Goal: Transaction & Acquisition: Download file/media

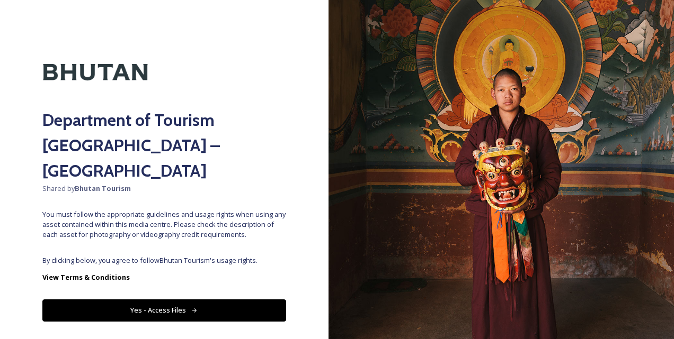
click at [211, 300] on button "Yes - Access Files" at bounding box center [164, 311] width 244 height 22
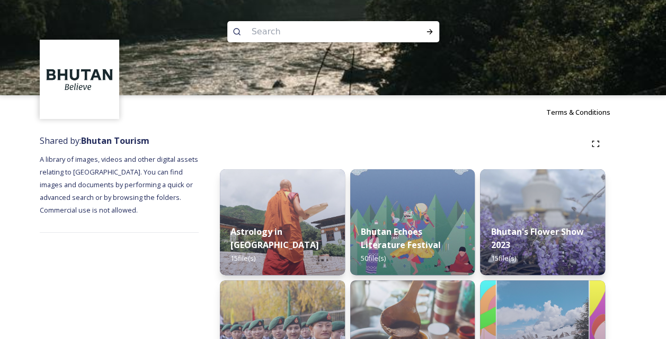
click at [315, 31] on input at bounding box center [318, 31] width 145 height 23
type input "[PERSON_NAME]"
click at [431, 29] on icon at bounding box center [429, 32] width 8 height 8
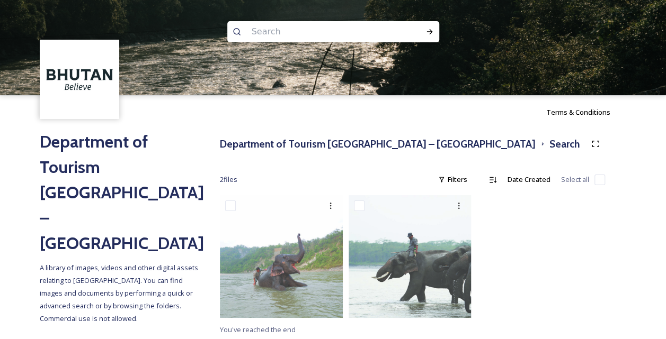
scroll to position [2, 0]
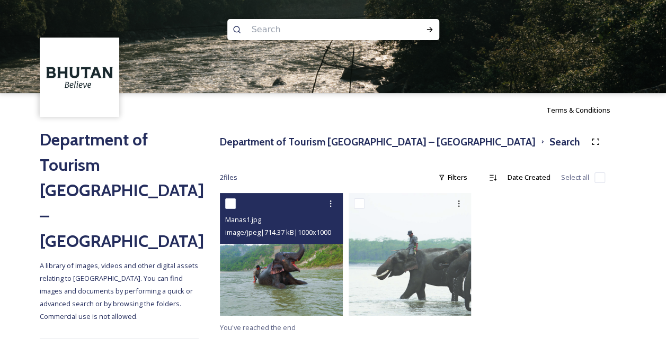
click at [316, 291] on img at bounding box center [281, 254] width 123 height 123
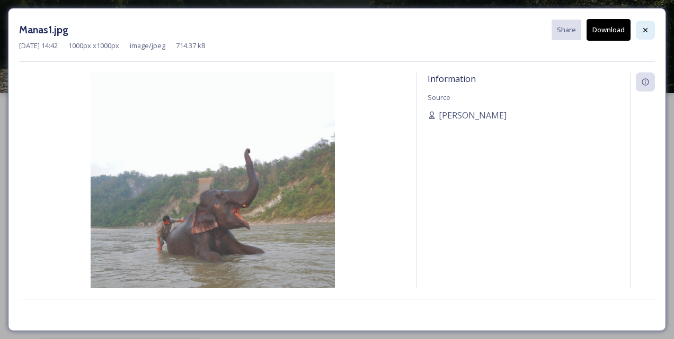
click at [643, 32] on icon at bounding box center [645, 30] width 8 height 8
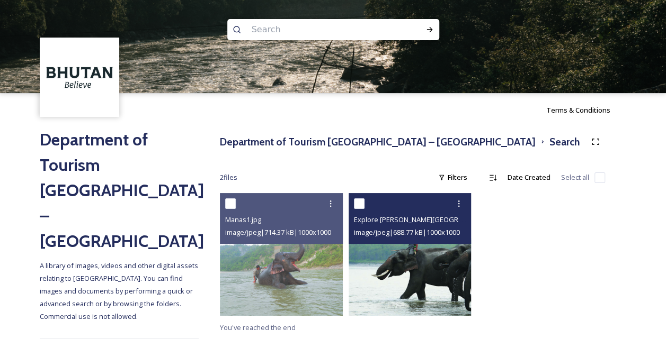
click at [423, 275] on img at bounding box center [409, 254] width 123 height 123
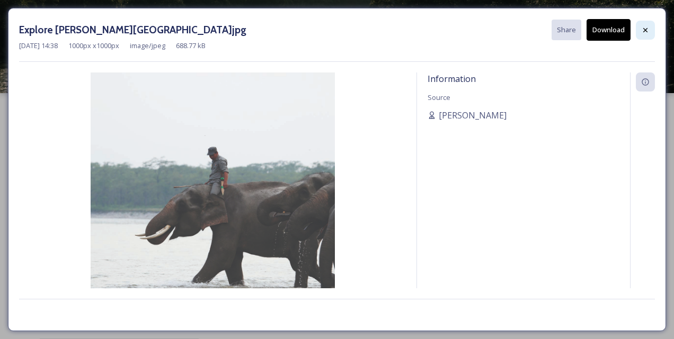
click at [640, 34] on div at bounding box center [644, 30] width 19 height 19
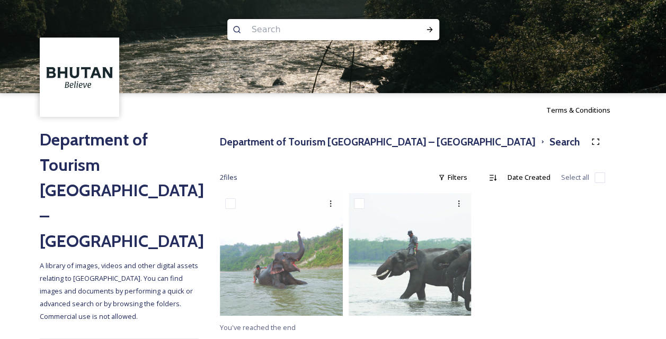
click at [291, 26] on input at bounding box center [318, 29] width 145 height 23
type input "Duenmang tsachu"
click at [432, 25] on icon at bounding box center [429, 29] width 8 height 8
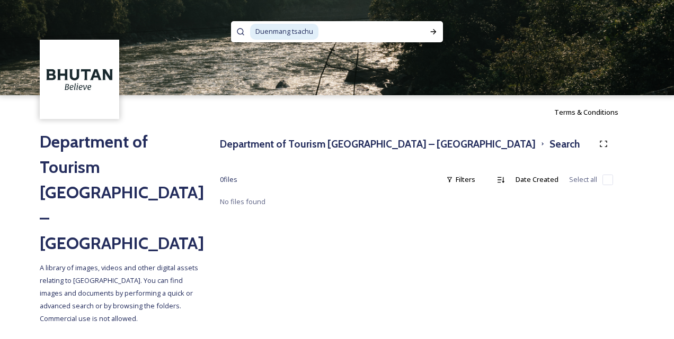
click at [396, 34] on input at bounding box center [371, 31] width 104 height 23
type input "D"
type input "zhemgang"
click at [429, 32] on icon at bounding box center [433, 32] width 8 height 8
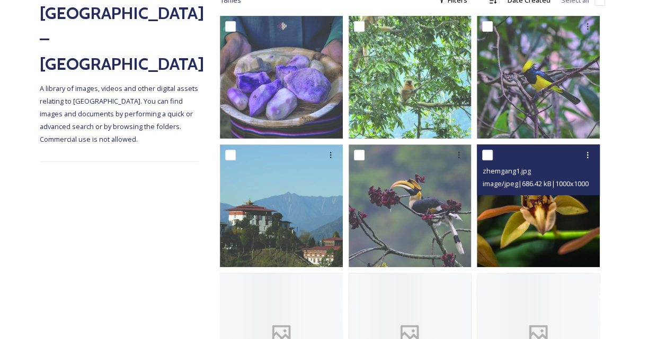
scroll to position [212, 0]
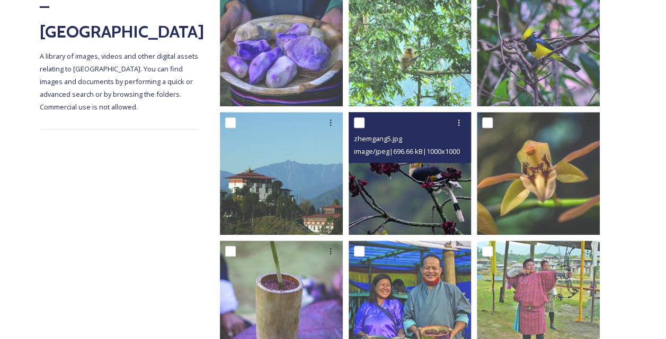
click at [363, 123] on input "checkbox" at bounding box center [359, 123] width 11 height 11
checkbox input "true"
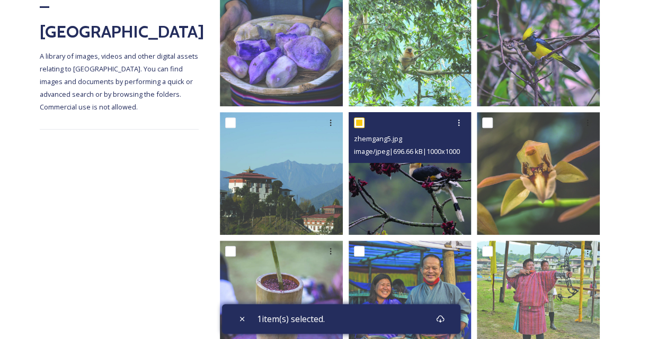
click at [398, 169] on img at bounding box center [409, 173] width 123 height 123
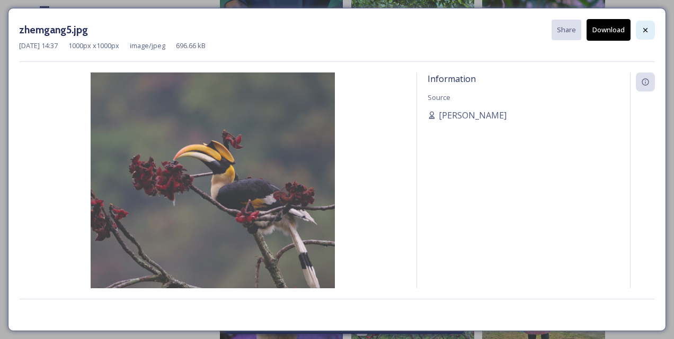
click at [645, 30] on icon at bounding box center [645, 30] width 8 height 8
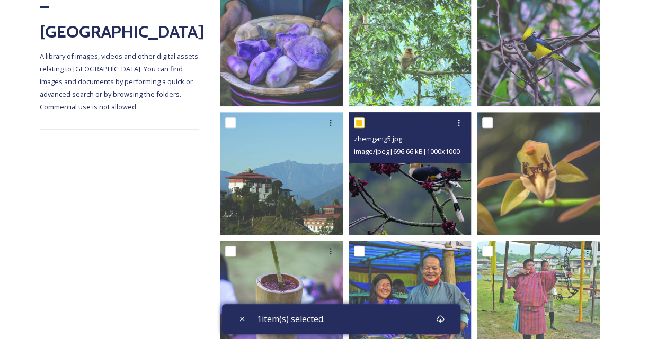
click at [392, 191] on img at bounding box center [409, 173] width 123 height 123
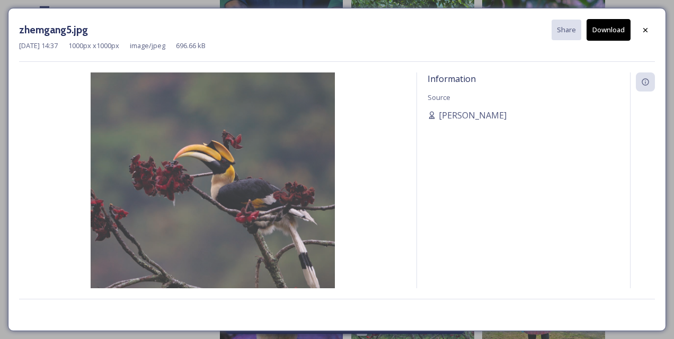
click at [598, 31] on button "Download" at bounding box center [608, 30] width 44 height 22
click at [650, 28] on div at bounding box center [644, 30] width 19 height 19
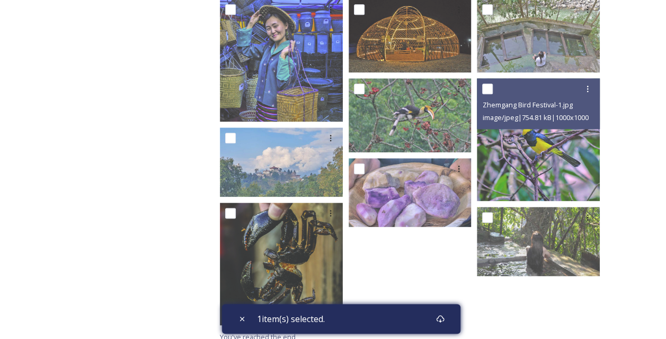
scroll to position [591, 0]
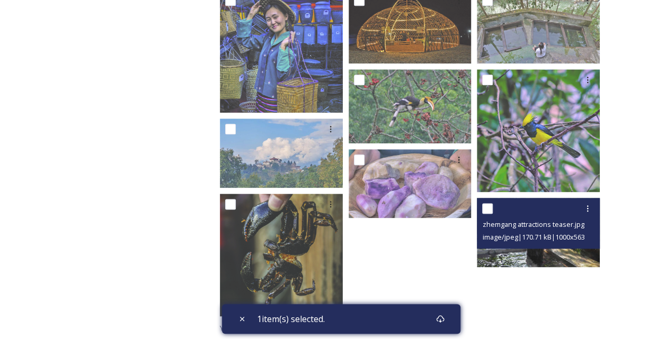
click at [501, 254] on img at bounding box center [538, 232] width 123 height 69
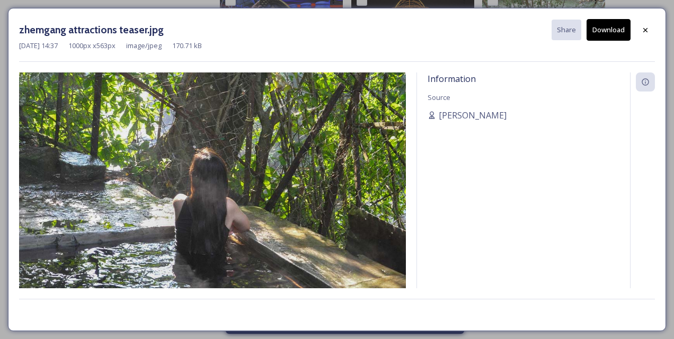
click at [592, 26] on button "Download" at bounding box center [608, 30] width 44 height 22
click at [649, 28] on icon at bounding box center [645, 30] width 8 height 8
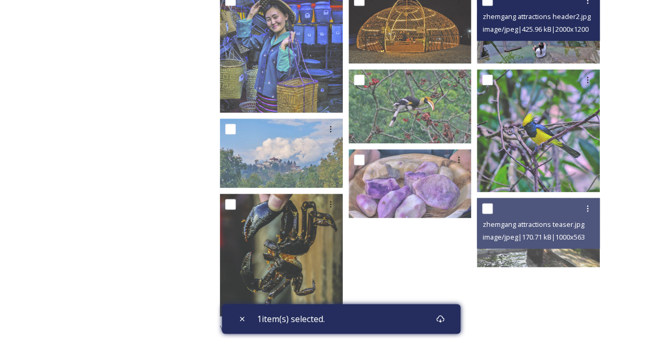
click at [530, 41] on img at bounding box center [538, 27] width 123 height 74
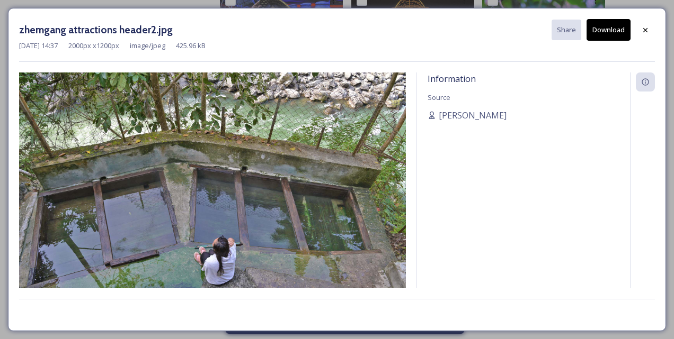
click at [609, 29] on button "Download" at bounding box center [608, 30] width 44 height 22
click at [645, 33] on icon at bounding box center [645, 30] width 8 height 8
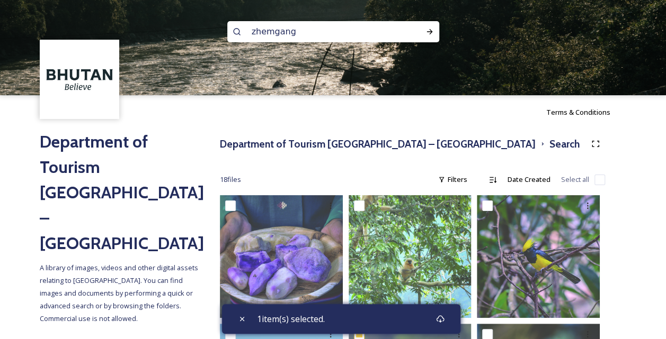
click at [313, 26] on input "zhemgang" at bounding box center [318, 31] width 145 height 23
type input "z"
type input "Buli"
click at [431, 31] on icon at bounding box center [429, 31] width 6 height 5
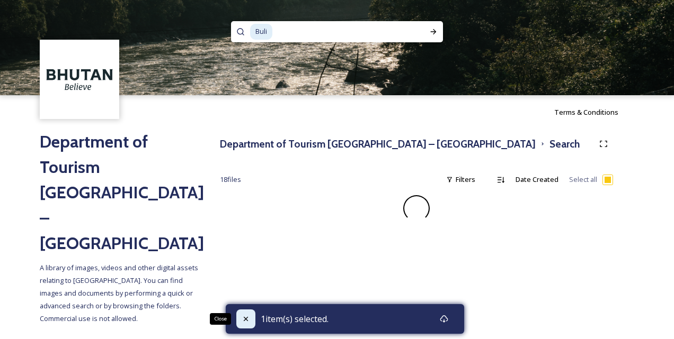
click at [244, 315] on div "Close" at bounding box center [245, 319] width 19 height 19
checkbox input "false"
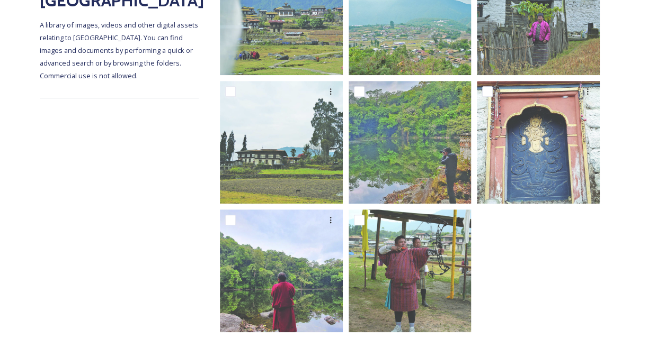
scroll to position [259, 0]
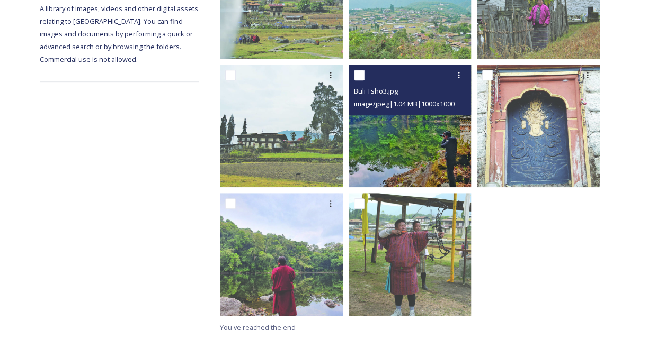
click at [421, 149] on img at bounding box center [409, 126] width 123 height 123
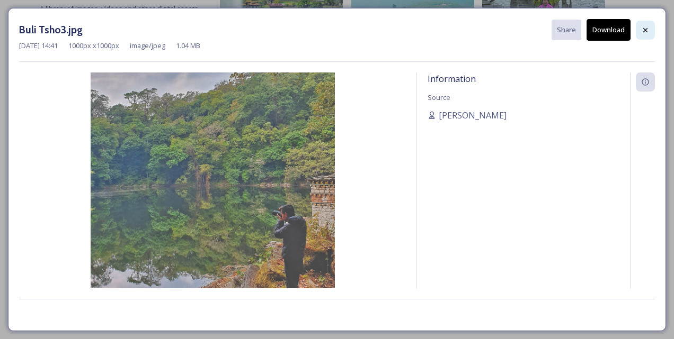
click at [645, 30] on icon at bounding box center [645, 30] width 4 height 4
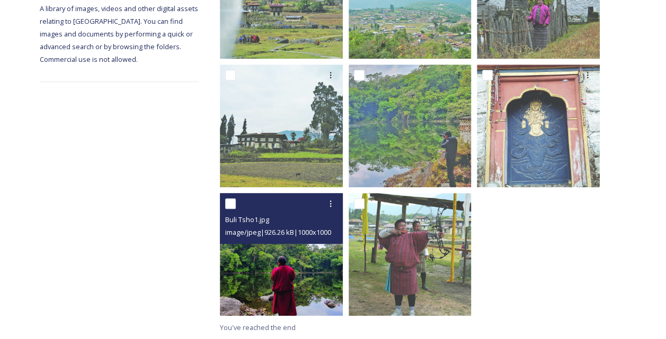
click at [299, 280] on img at bounding box center [281, 254] width 123 height 123
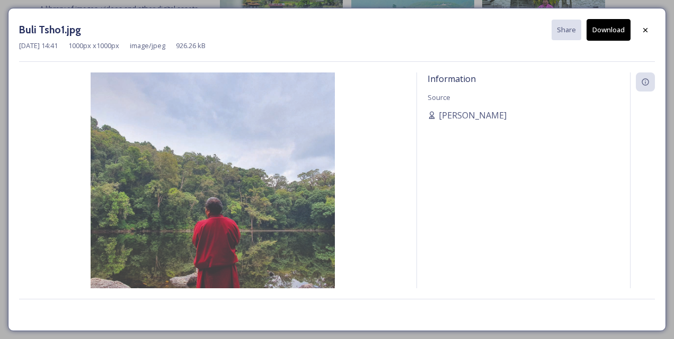
click at [601, 32] on button "Download" at bounding box center [608, 30] width 44 height 22
click at [641, 29] on icon at bounding box center [645, 30] width 8 height 8
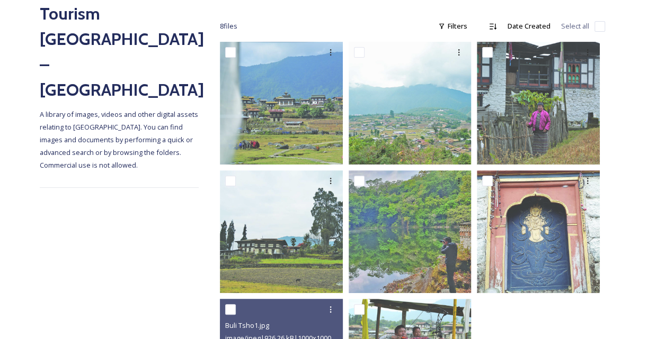
scroll to position [154, 0]
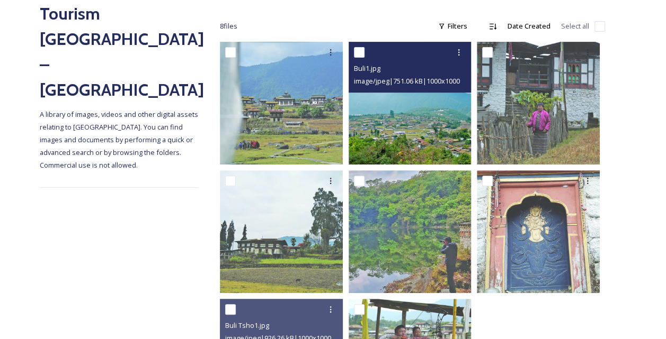
click at [447, 123] on img at bounding box center [409, 103] width 123 height 123
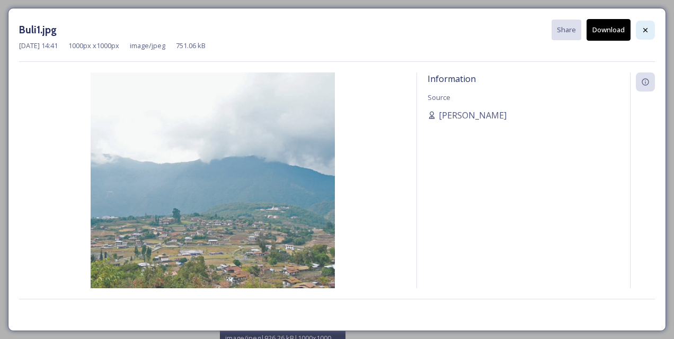
click at [650, 28] on div at bounding box center [644, 30] width 19 height 19
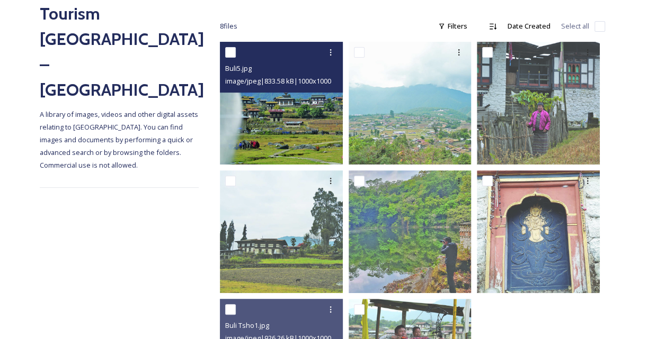
click at [277, 139] on img at bounding box center [281, 103] width 123 height 123
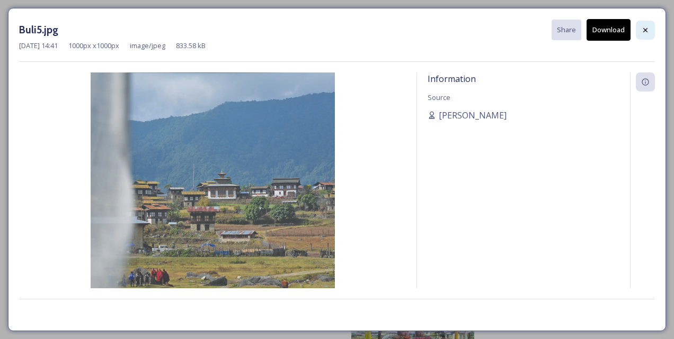
click at [645, 26] on icon at bounding box center [645, 30] width 8 height 8
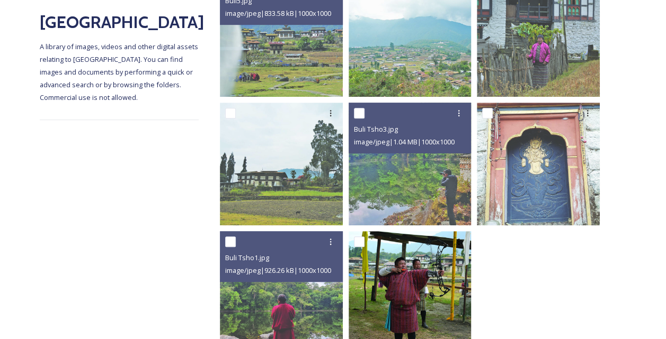
scroll to position [259, 0]
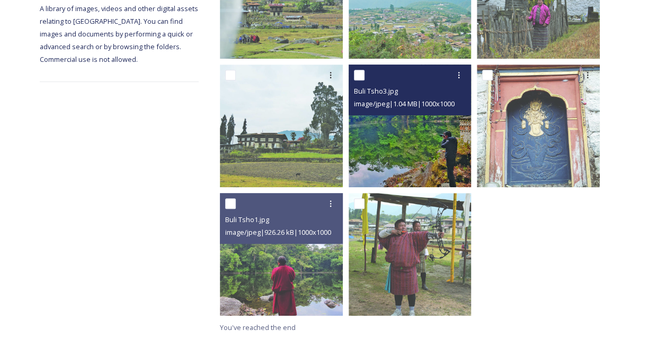
click at [412, 148] on img at bounding box center [409, 126] width 123 height 123
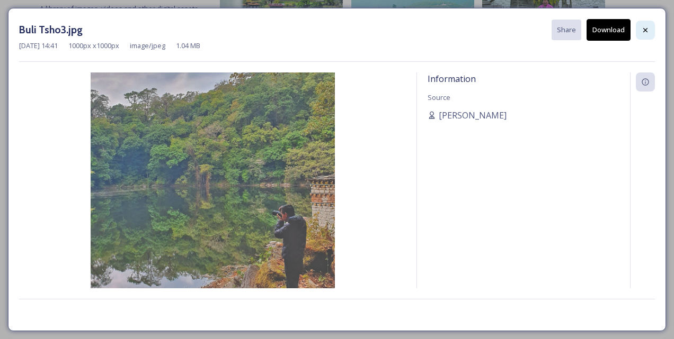
click at [647, 30] on icon at bounding box center [645, 30] width 8 height 8
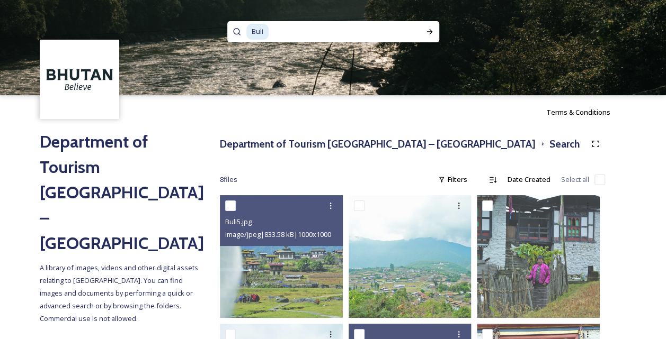
click at [276, 29] on input at bounding box center [336, 31] width 133 height 23
type input "B"
type input "z"
click at [434, 37] on div "Run Search" at bounding box center [429, 31] width 19 height 19
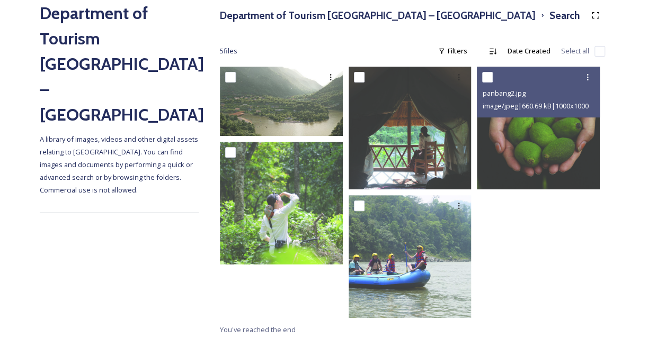
scroll to position [130, 0]
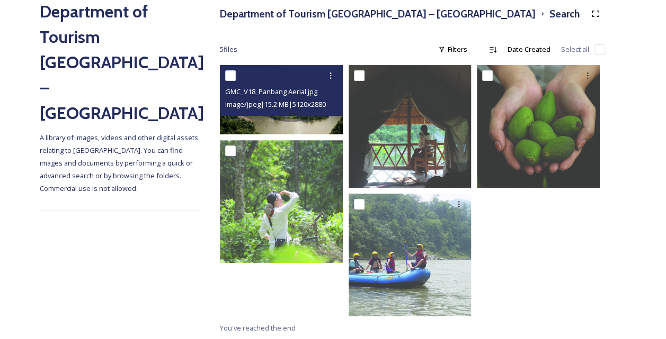
click at [279, 122] on img at bounding box center [281, 99] width 123 height 69
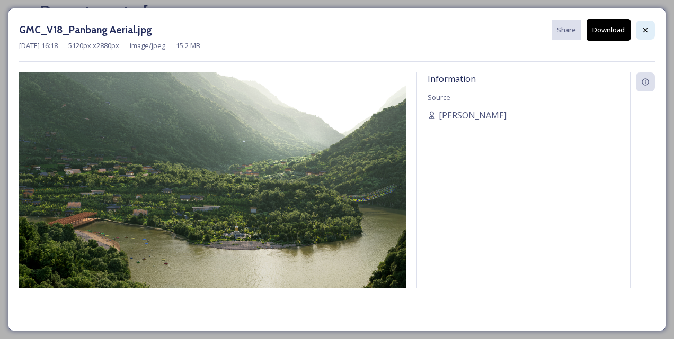
click at [644, 33] on icon at bounding box center [645, 30] width 8 height 8
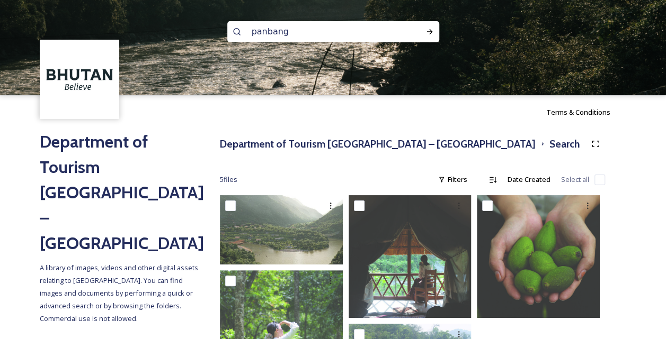
click at [336, 28] on input "panbang" at bounding box center [318, 31] width 145 height 23
type input "p"
type input "bermo"
click at [429, 26] on div "Run Search" at bounding box center [429, 31] width 19 height 19
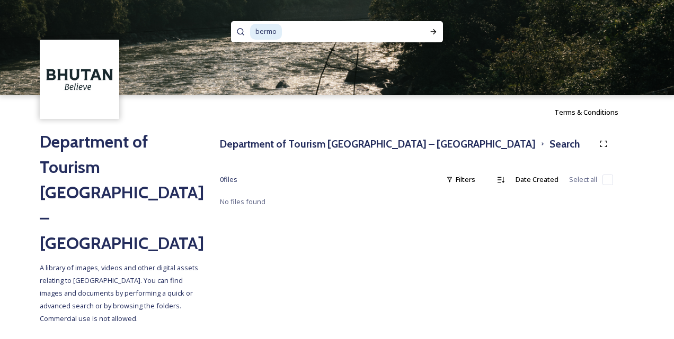
click at [364, 34] on input at bounding box center [347, 31] width 129 height 23
click at [439, 30] on div "Run Search" at bounding box center [433, 31] width 19 height 19
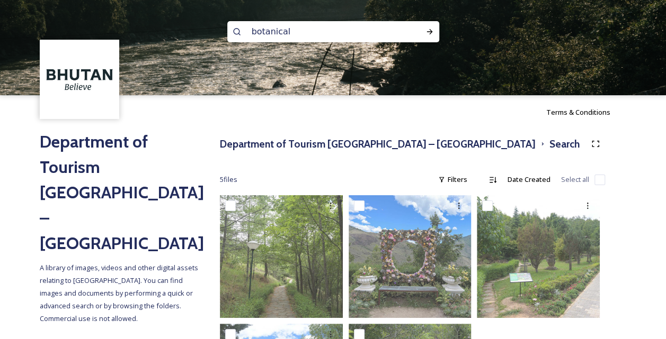
click at [309, 38] on input "botanical" at bounding box center [318, 31] width 145 height 23
type input "b"
click at [289, 35] on input at bounding box center [318, 31] width 145 height 23
type input "twin waterfall"
click at [430, 32] on icon at bounding box center [429, 31] width 6 height 5
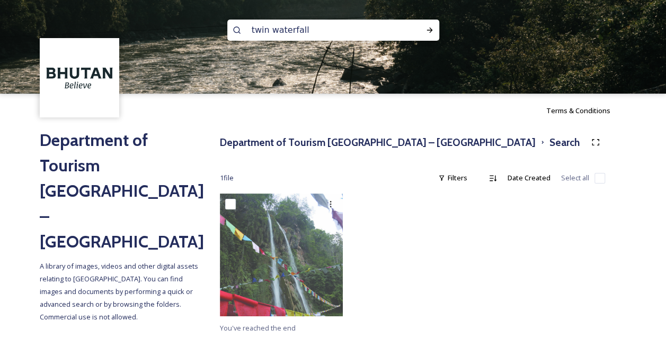
scroll to position [2, 0]
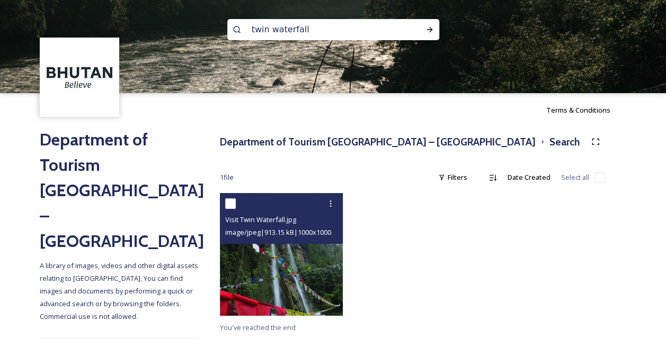
click at [303, 275] on img at bounding box center [281, 254] width 123 height 123
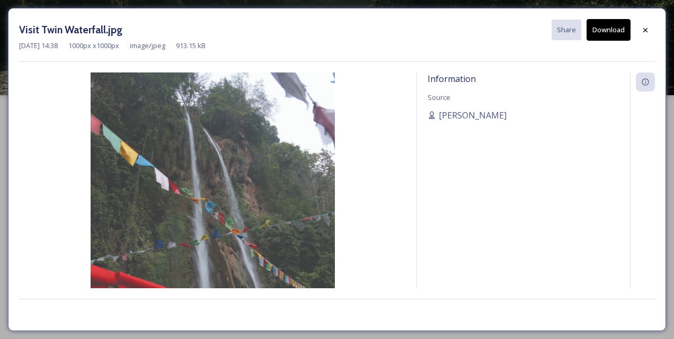
click at [605, 34] on button "Download" at bounding box center [608, 30] width 44 height 22
